Goal: Navigation & Orientation: Find specific page/section

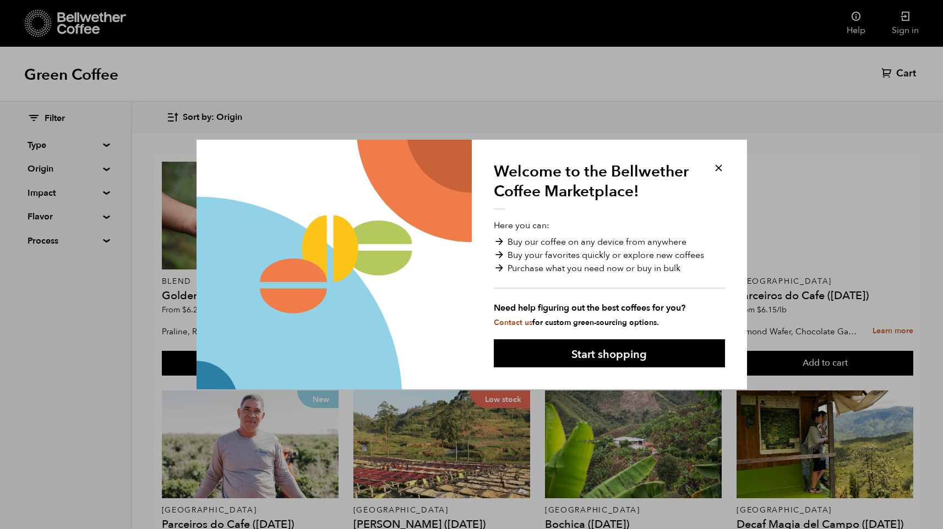
click at [716, 166] on button at bounding box center [718, 168] width 13 height 13
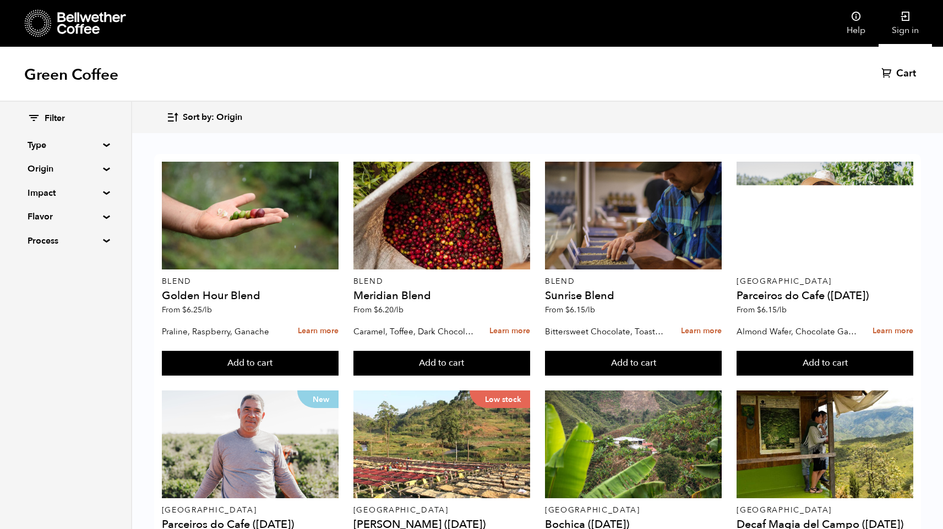
click at [899, 27] on link "Sign in" at bounding box center [904, 23] width 53 height 47
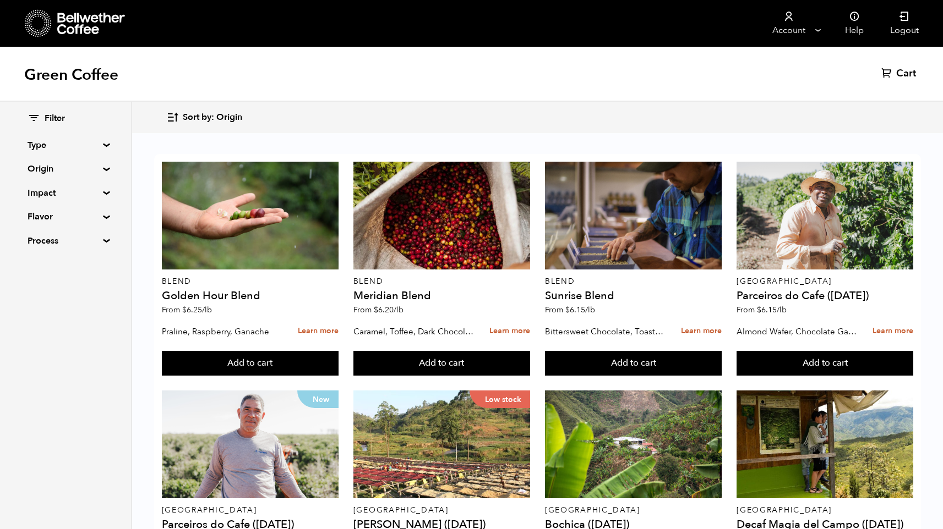
click at [100, 192] on summary "Impact" at bounding box center [66, 193] width 76 height 13
click at [101, 193] on summary "Impact" at bounding box center [66, 193] width 76 height 13
click at [63, 25] on icon at bounding box center [91, 24] width 69 height 22
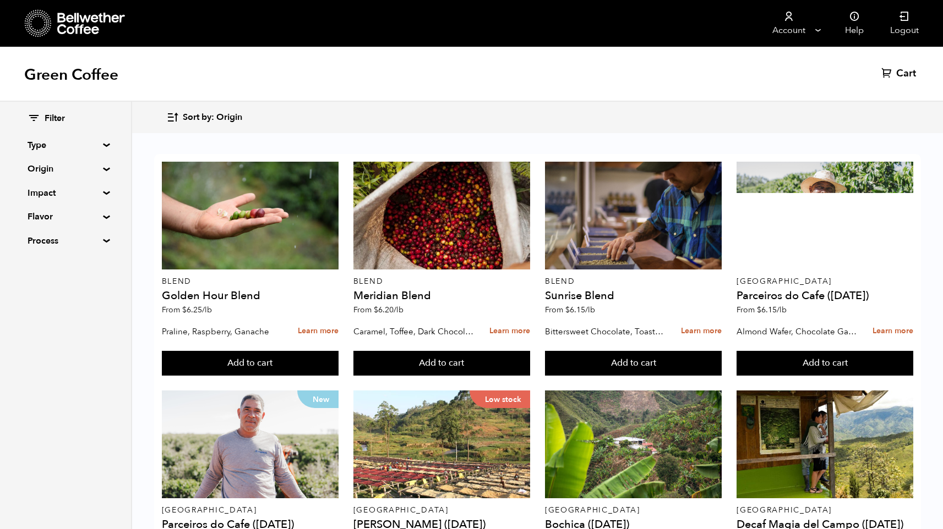
click at [76, 27] on icon at bounding box center [91, 24] width 69 height 22
